Goal: Task Accomplishment & Management: Use online tool/utility

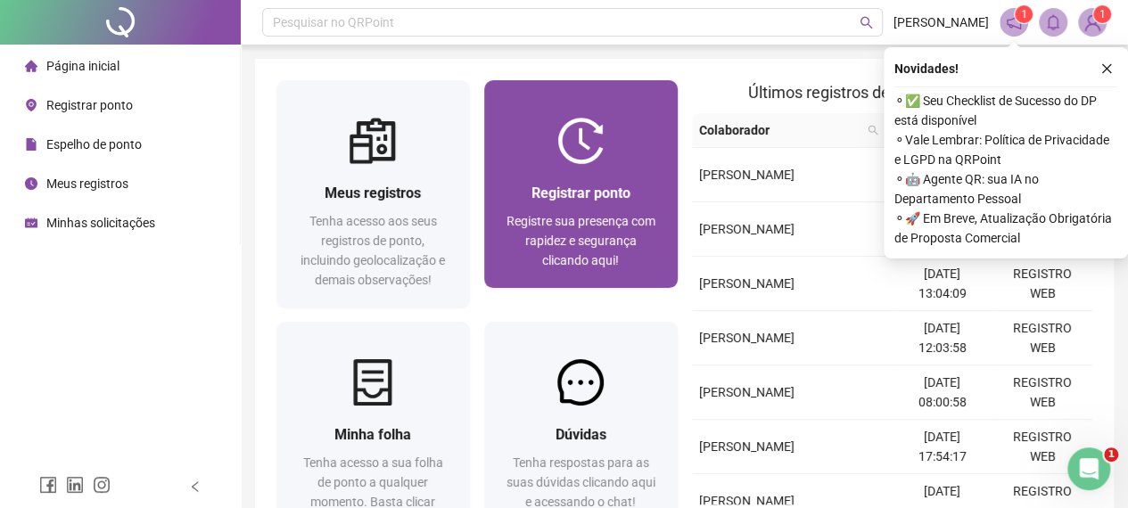
click at [580, 224] on span "Registre sua presença com rapidez e segurança clicando aqui!" at bounding box center [580, 240] width 149 height 53
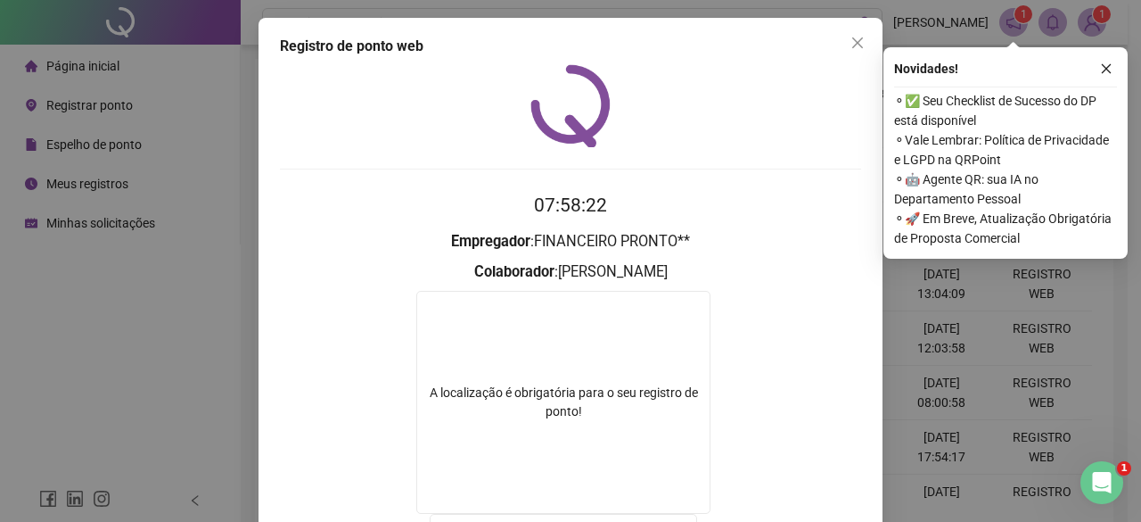
drag, startPoint x: 844, startPoint y: 33, endPoint x: 539, endPoint y: 284, distance: 395.9
click at [844, 33] on button "Close" at bounding box center [857, 43] width 29 height 29
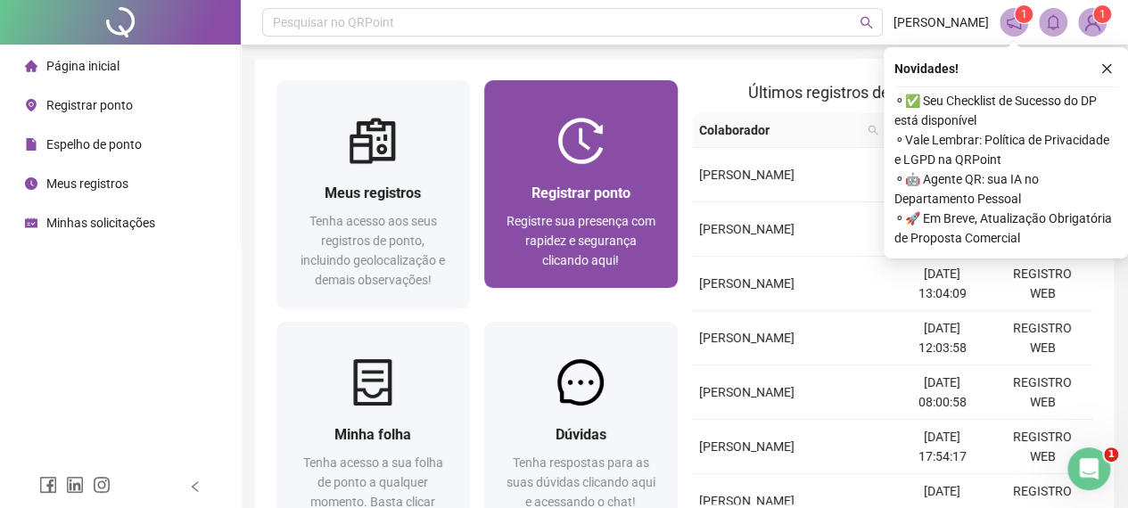
click at [533, 246] on span "Registre sua presença com rapidez e segurança clicando aqui!" at bounding box center [580, 240] width 149 height 53
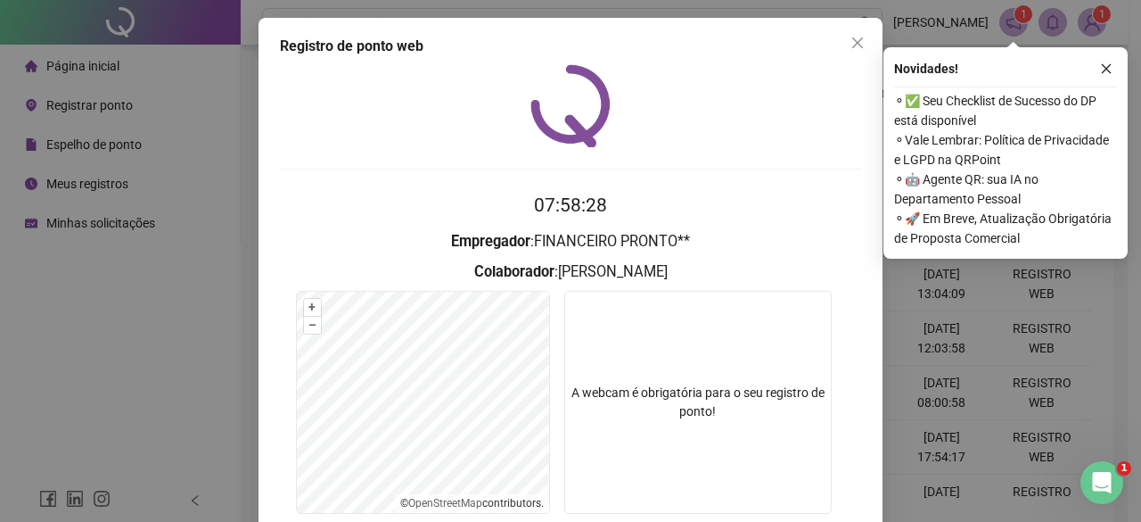
scroll to position [134, 0]
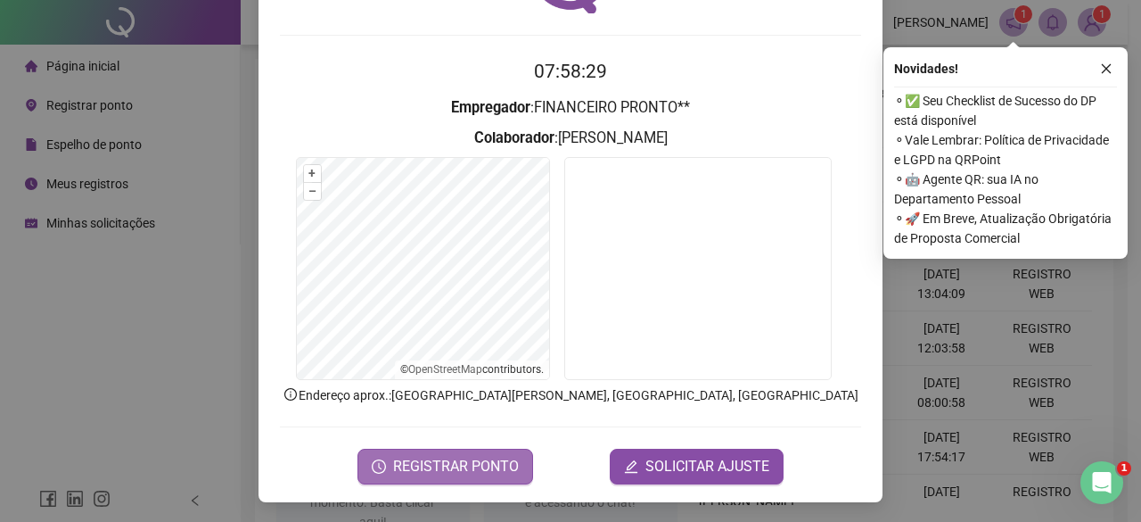
click at [457, 468] on span "REGISTRAR PONTO" at bounding box center [456, 466] width 126 height 21
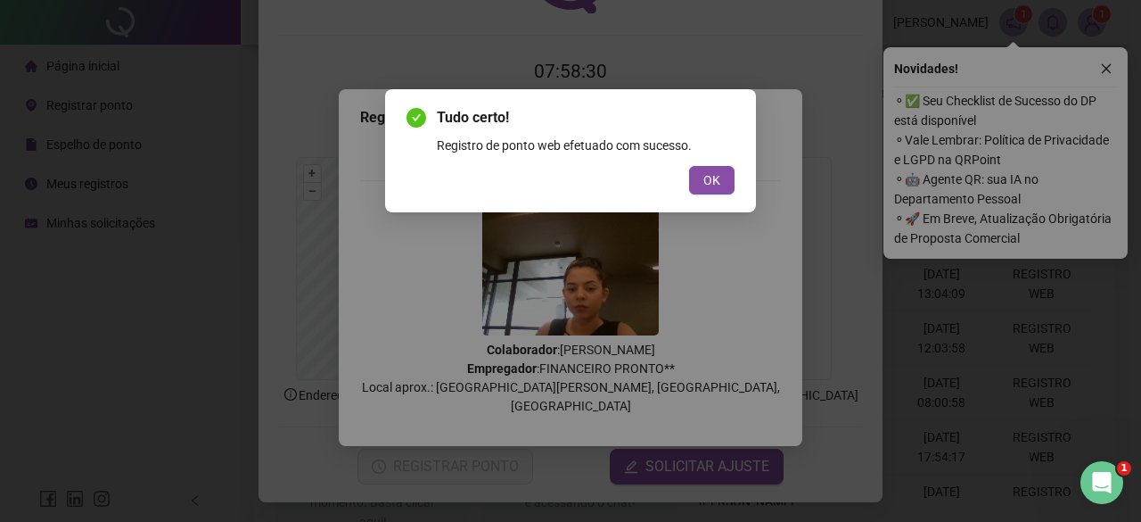
click at [730, 164] on div "Tudo certo! Registro de ponto web efetuado com sucesso. OK" at bounding box center [571, 150] width 328 height 87
click at [728, 169] on button "OK" at bounding box center [711, 180] width 45 height 29
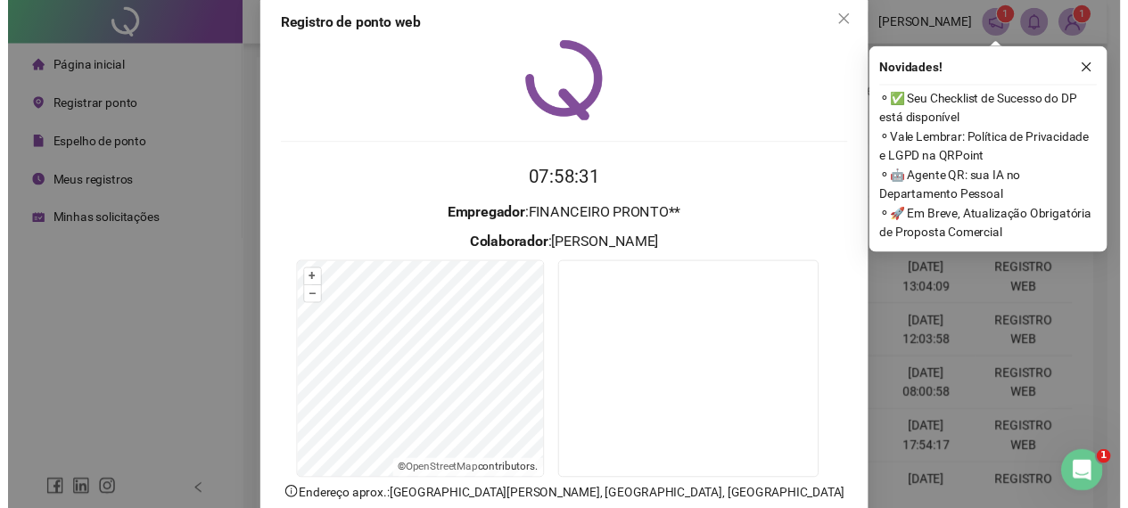
scroll to position [0, 0]
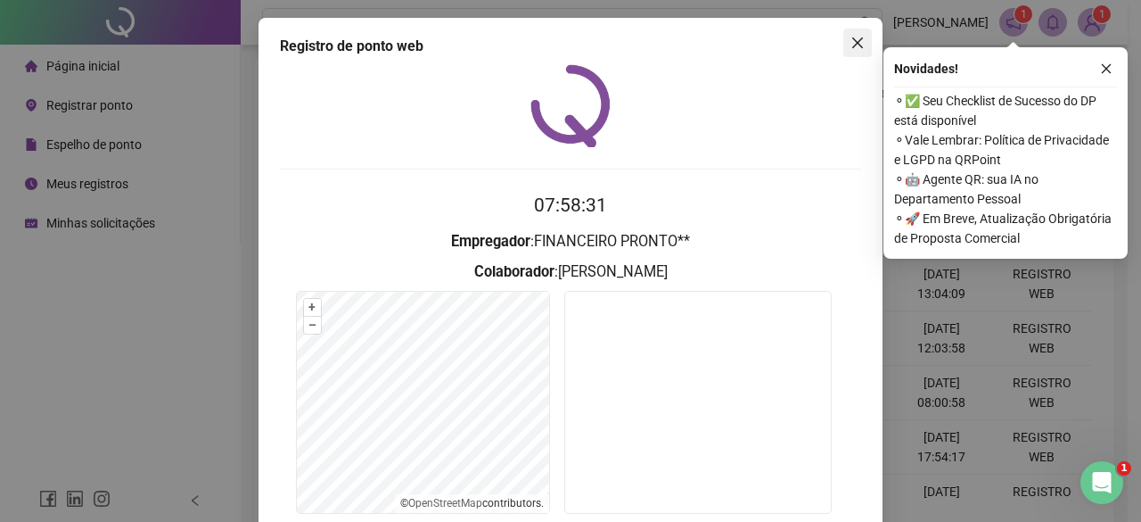
click at [847, 53] on button "Close" at bounding box center [857, 43] width 29 height 29
